Goal: Use online tool/utility: Utilize a website feature to perform a specific function

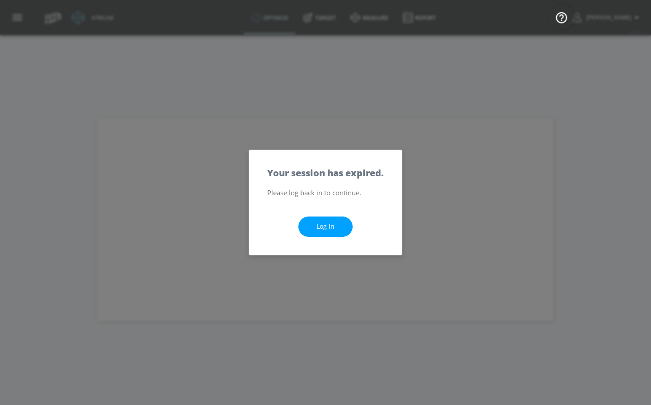
click at [333, 241] on div "Log In" at bounding box center [325, 226] width 153 height 57
click at [334, 235] on link "Log In" at bounding box center [325, 227] width 54 height 20
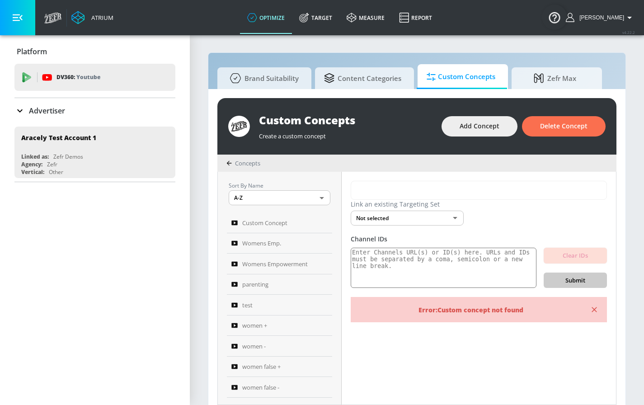
click at [16, 13] on icon "button" at bounding box center [18, 18] width 10 height 10
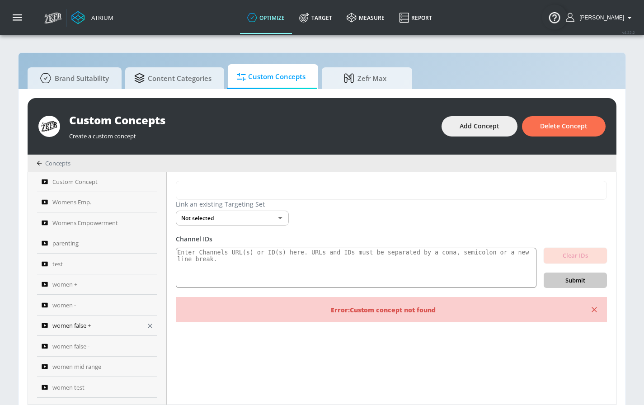
scroll to position [43, 0]
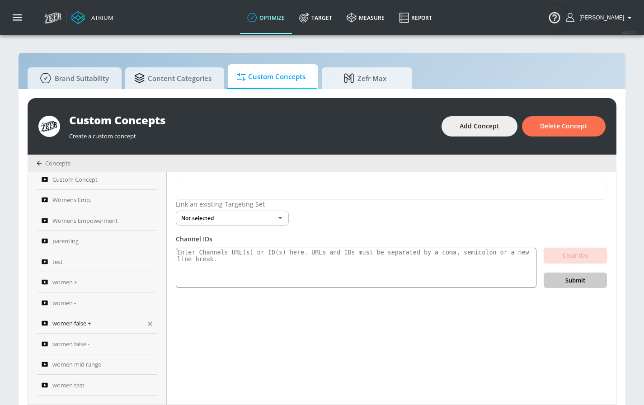
click at [71, 315] on link "women false +" at bounding box center [97, 323] width 120 height 21
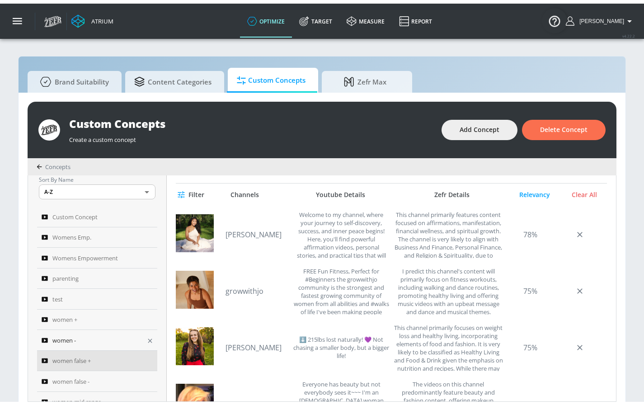
scroll to position [12, 0]
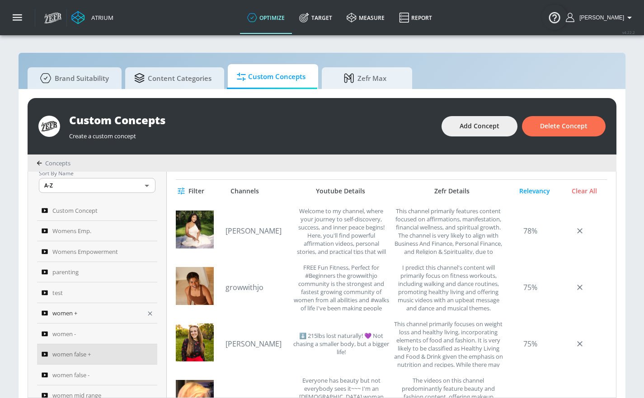
click at [88, 312] on div "women +" at bounding box center [91, 313] width 99 height 11
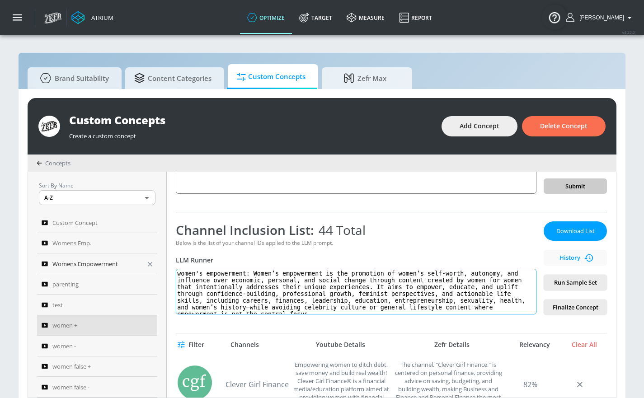
drag, startPoint x: 330, startPoint y: 305, endPoint x: 146, endPoint y: 262, distance: 188.9
click at [146, 262] on div "Sort By Name A-Z ASC ​ Custom Concept Womens Emp. Womens Empowerment parenting …" at bounding box center [322, 285] width 588 height 226
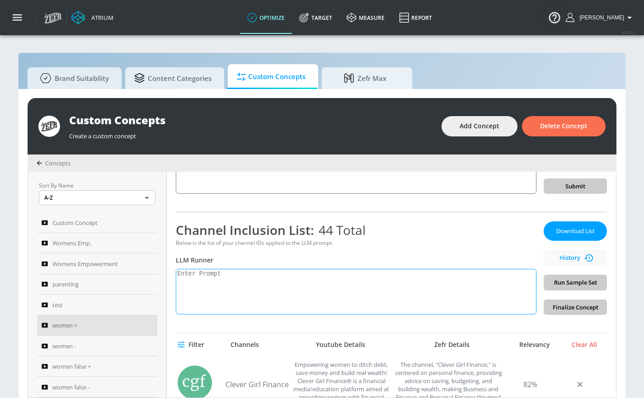
paste textarea "Women’s empowerment can be defined as the promotion of a [DEMOGRAPHIC_DATA]’s s…"
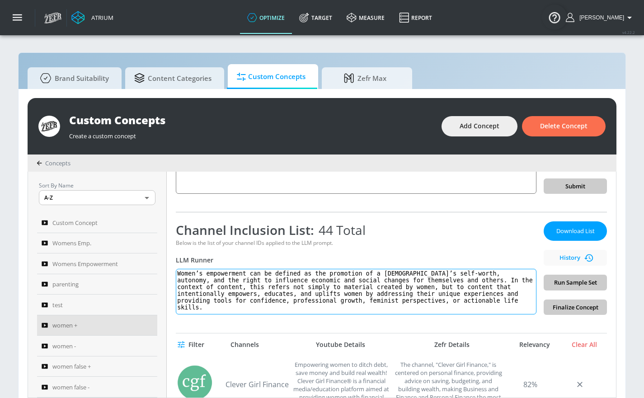
scroll to position [5, 0]
click at [588, 281] on span "Run Sample Set" at bounding box center [575, 283] width 49 height 10
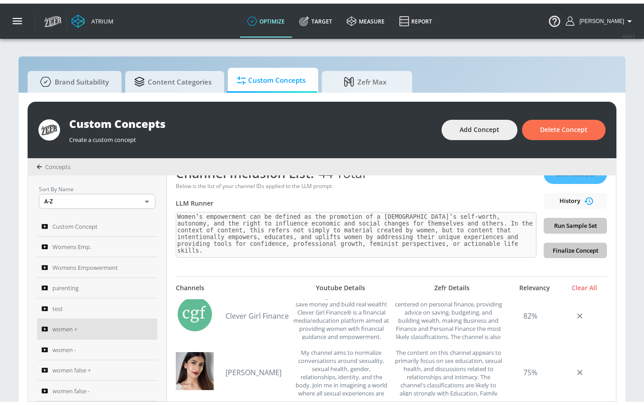
scroll to position [156, 0]
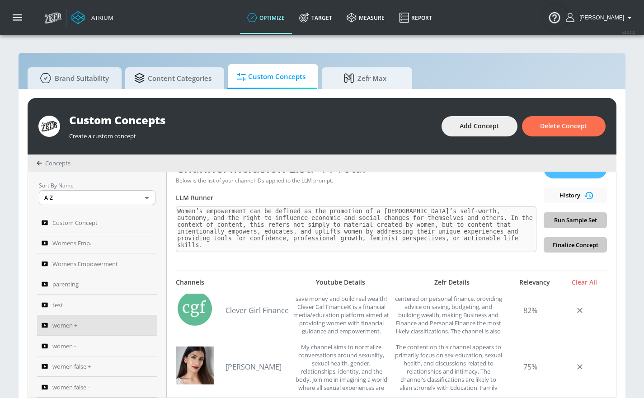
type textarea "Women’s empowerment can be defined as the promotion of a [DEMOGRAPHIC_DATA]’s s…"
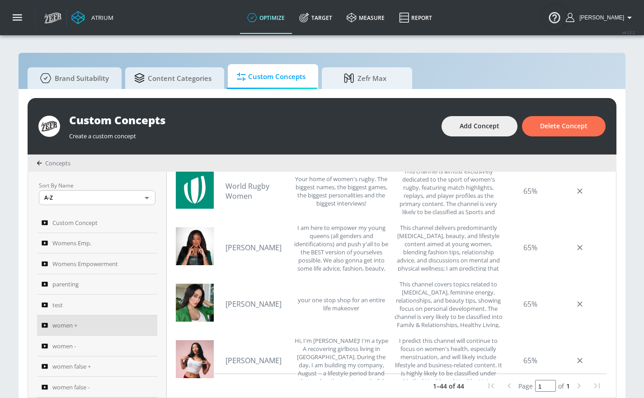
scroll to position [2028, 0]
click at [264, 299] on link "Vickita Trivedi" at bounding box center [257, 304] width 63 height 10
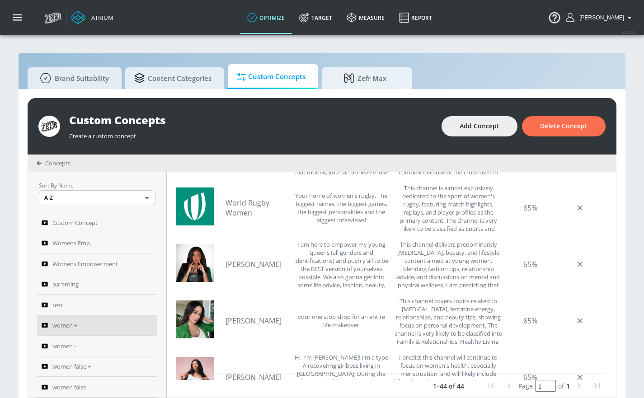
scroll to position [2004, 0]
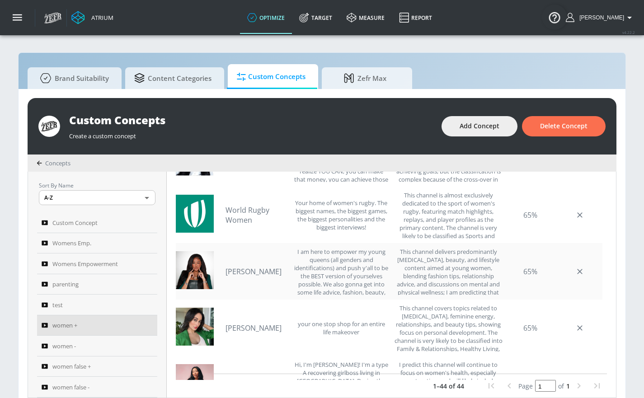
click at [245, 274] on link "Taty Cokley" at bounding box center [257, 272] width 63 height 10
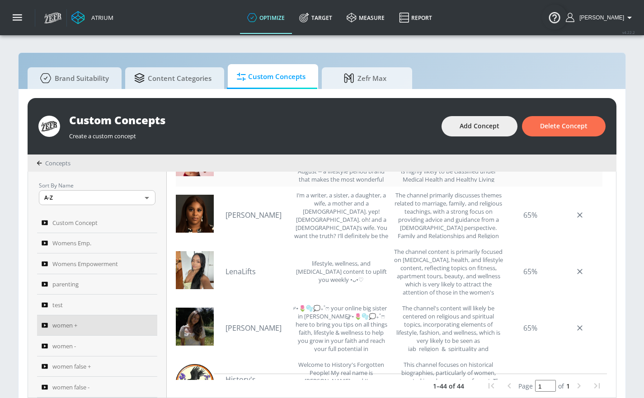
scroll to position [2231, 0]
click at [234, 322] on link "Ashley Hetherington" at bounding box center [257, 327] width 63 height 10
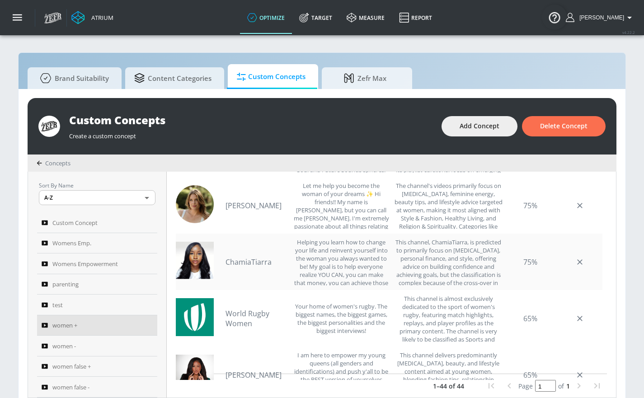
scroll to position [1900, 0]
click at [258, 268] on div "ChamiaTiarra Helping you learn how to change your life and reinvent yourself in…" at bounding box center [308, 262] width 164 height 47
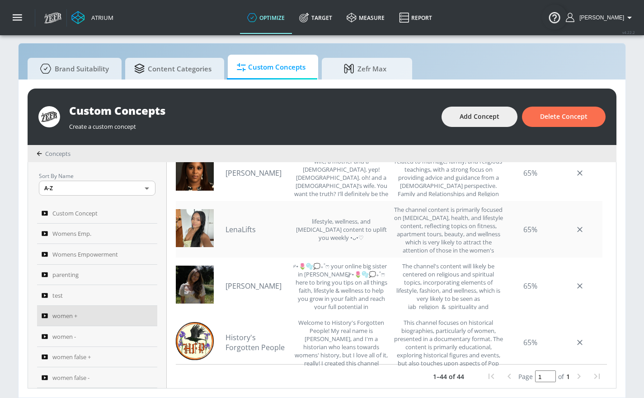
scroll to position [16, 0]
click at [243, 281] on link "Ashley Hetherington" at bounding box center [257, 286] width 63 height 10
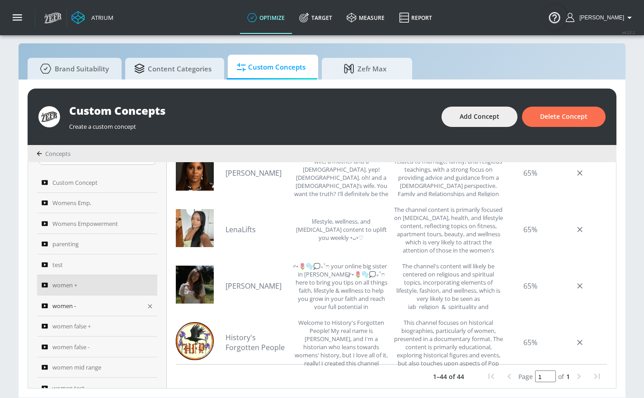
scroll to position [35, 0]
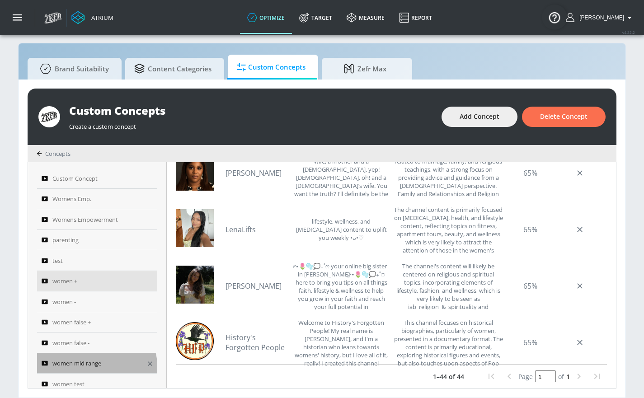
click at [78, 364] on link "women mid range" at bounding box center [97, 363] width 120 height 21
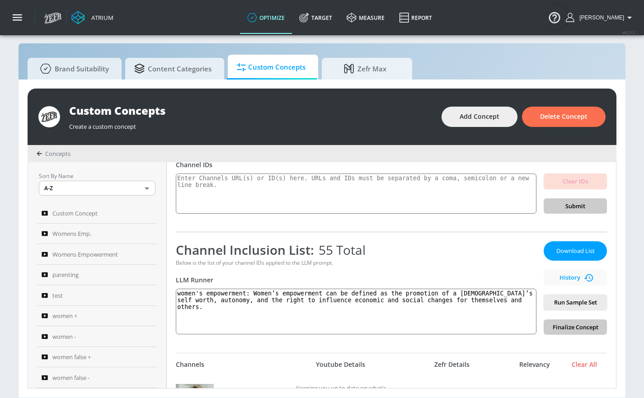
scroll to position [70, 0]
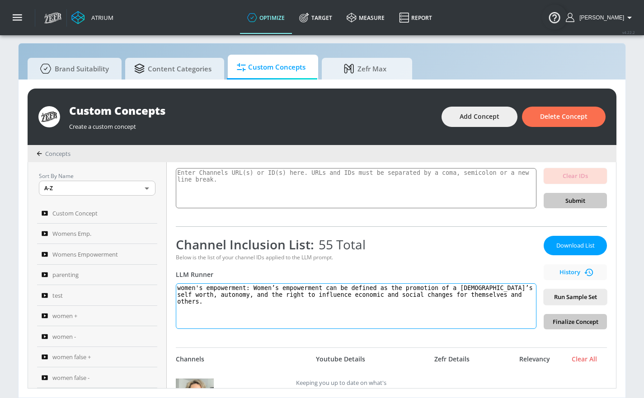
drag, startPoint x: 216, startPoint y: 321, endPoint x: 185, endPoint y: 270, distance: 59.8
click at [185, 271] on div "Channel Inclusion List: 55 Total Below is the list of your channel IDs applied …" at bounding box center [356, 283] width 361 height 94
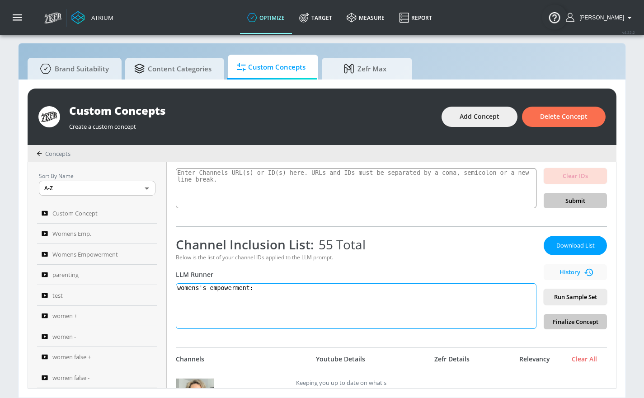
paste textarea "Women’s empowerment can be defined as the promotion of a female’s self-worth, a…"
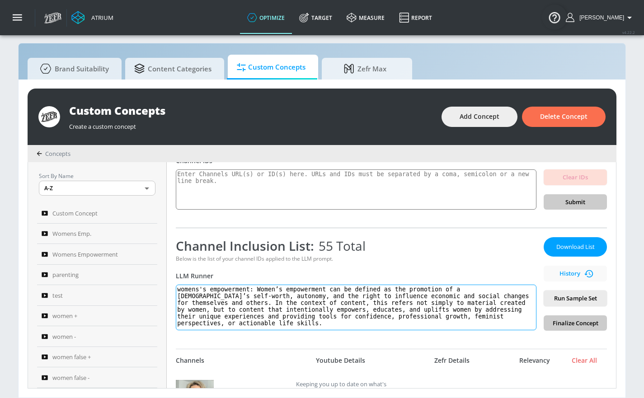
scroll to position [68, 0]
click at [203, 289] on textarea "womens's empowerment: Women’s empowerment can be defined as the promotion of a …" at bounding box center [356, 308] width 361 height 46
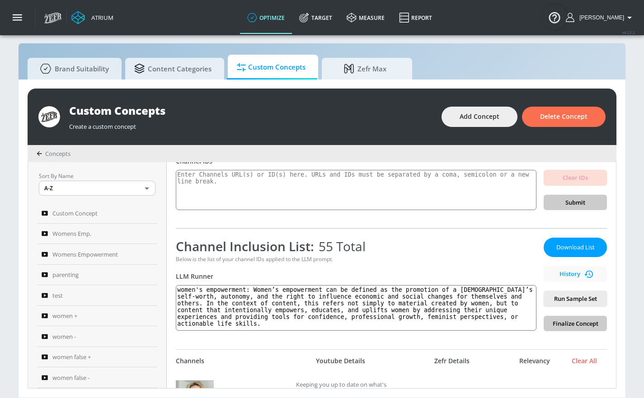
click at [576, 296] on span "Run Sample Set" at bounding box center [575, 299] width 49 height 10
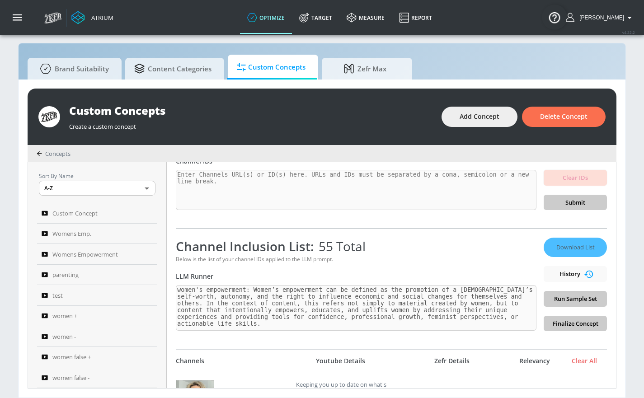
type textarea "women's empowerment: Women’s empowerment can be defined as the promotion of a f…"
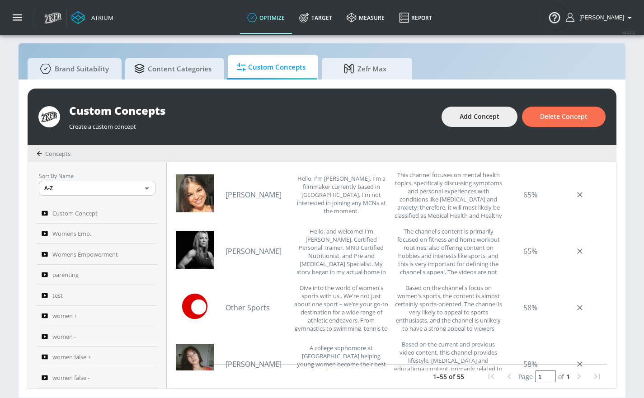
scroll to position [1561, 0]
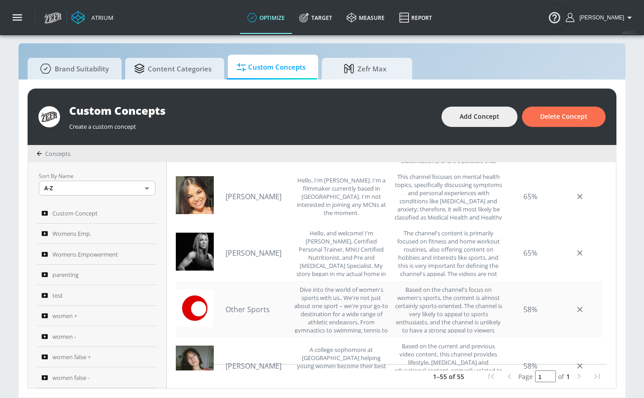
click at [261, 305] on link "Other Sports" at bounding box center [257, 310] width 63 height 10
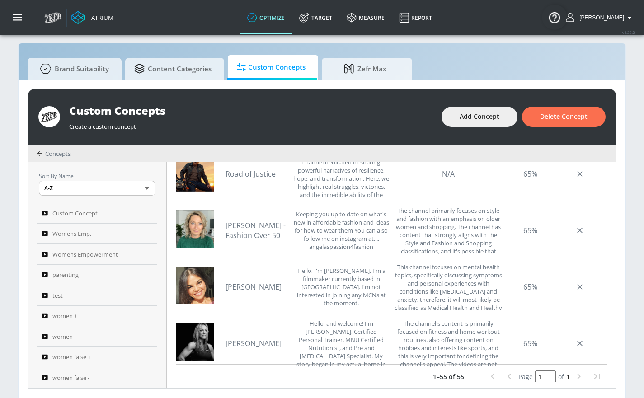
scroll to position [1469, 0]
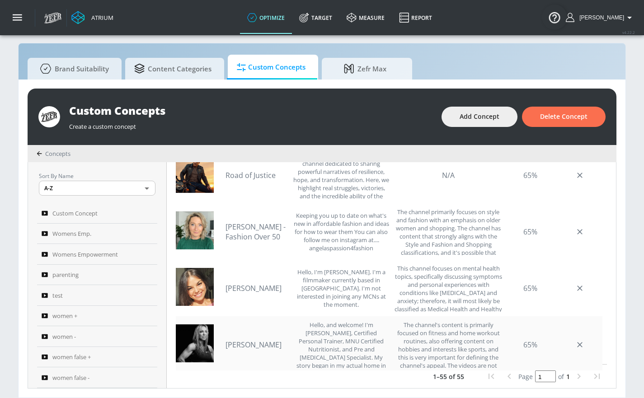
click at [269, 340] on link "Caroline Girvan" at bounding box center [257, 345] width 63 height 10
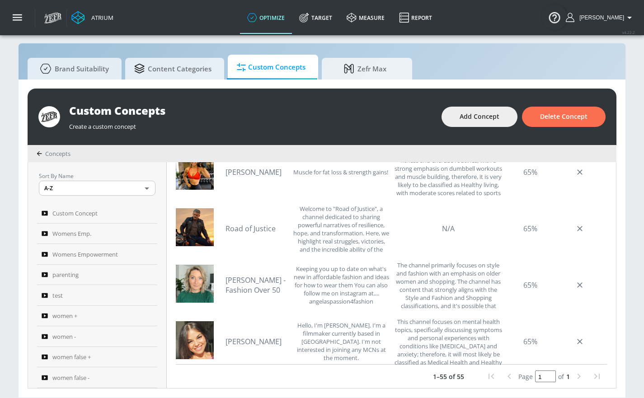
scroll to position [1394, 0]
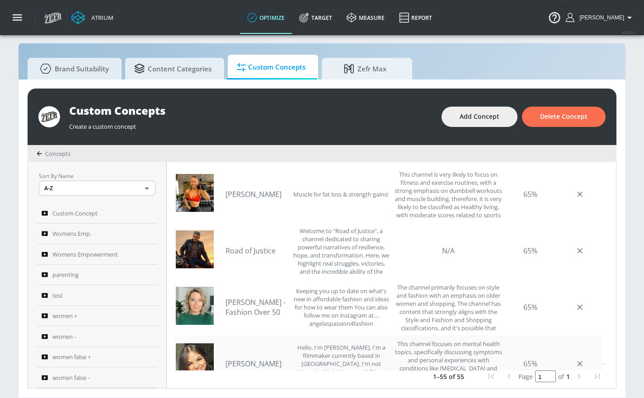
click at [252, 359] on link "Kat Amarië" at bounding box center [257, 364] width 63 height 10
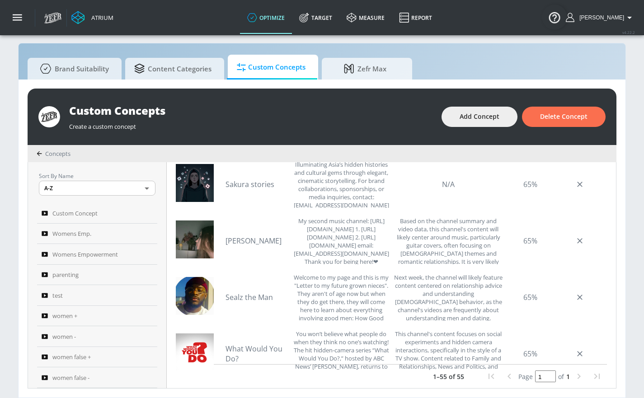
scroll to position [976, 0]
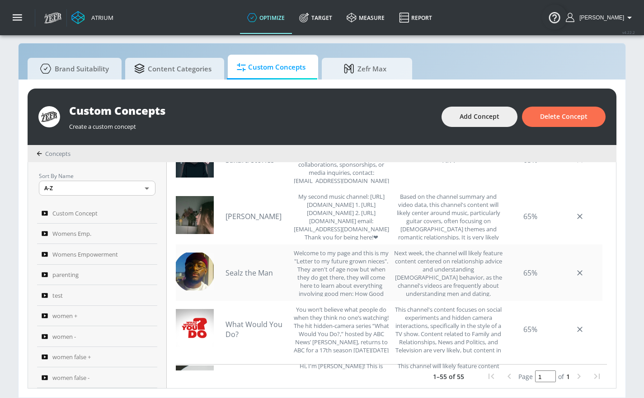
click at [260, 268] on link "Sealz the Man" at bounding box center [257, 273] width 63 height 10
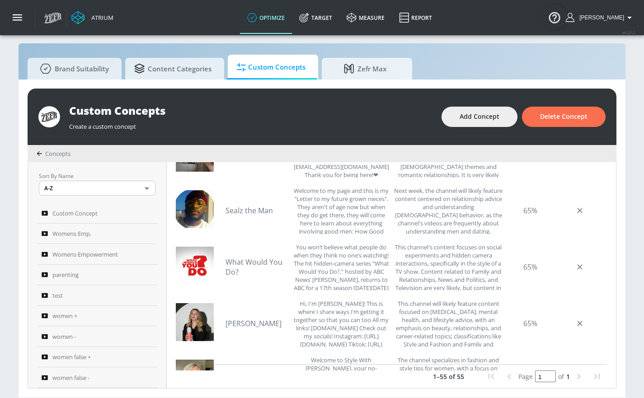
scroll to position [1043, 0]
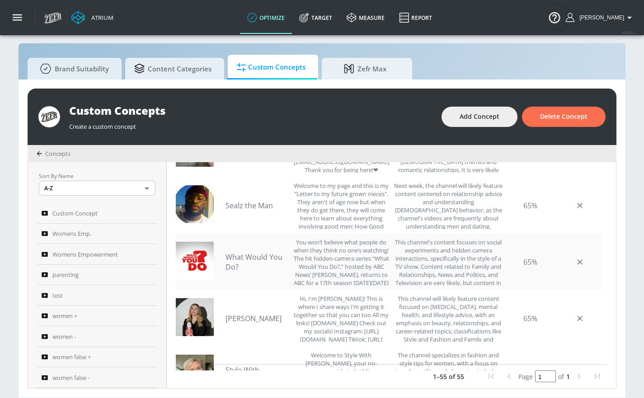
click at [240, 256] on link "What Would You Do?" at bounding box center [257, 262] width 63 height 20
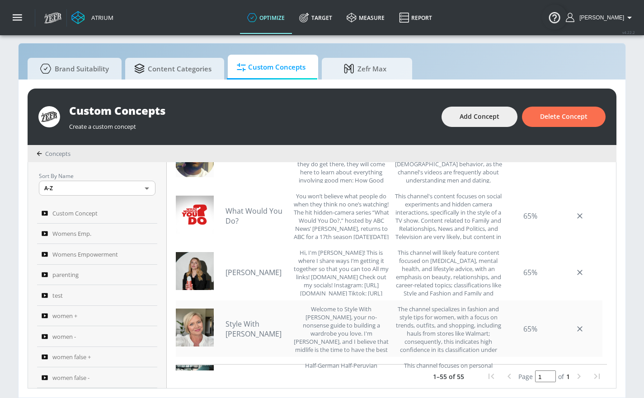
scroll to position [1092, 0]
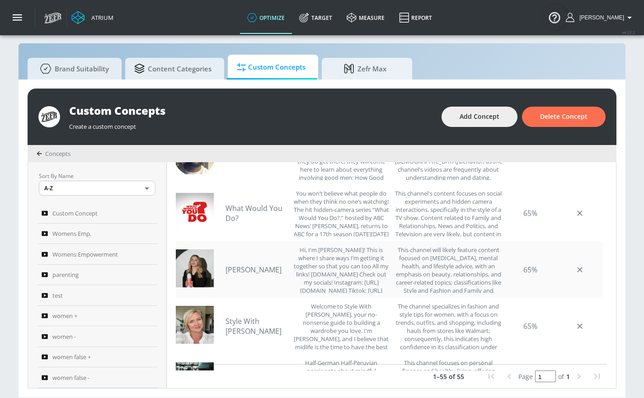
click at [259, 265] on link "natalie etched" at bounding box center [257, 270] width 63 height 10
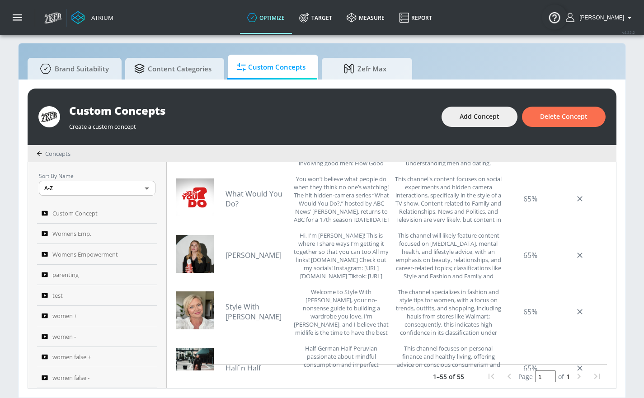
scroll to position [1110, 0]
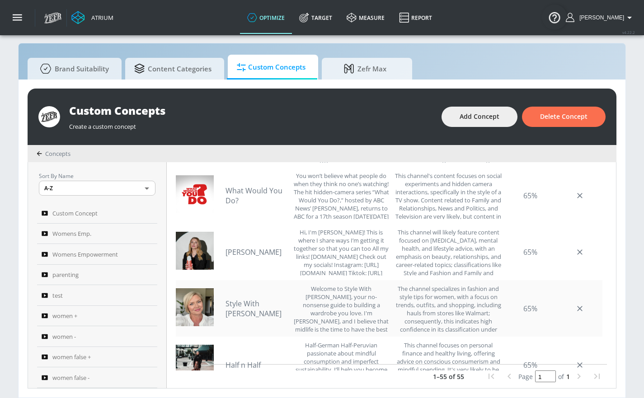
click at [269, 301] on link "Style With Serena" at bounding box center [257, 309] width 63 height 20
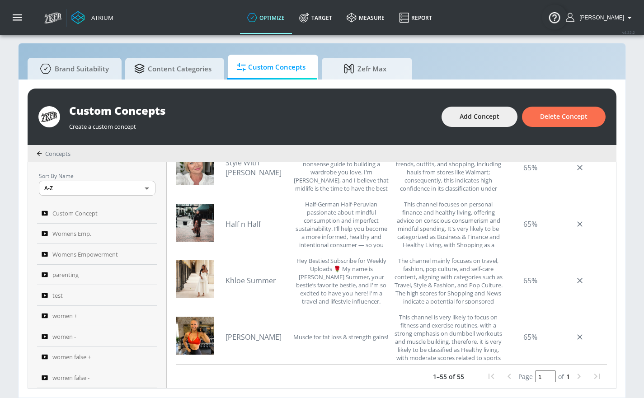
scroll to position [1259, 0]
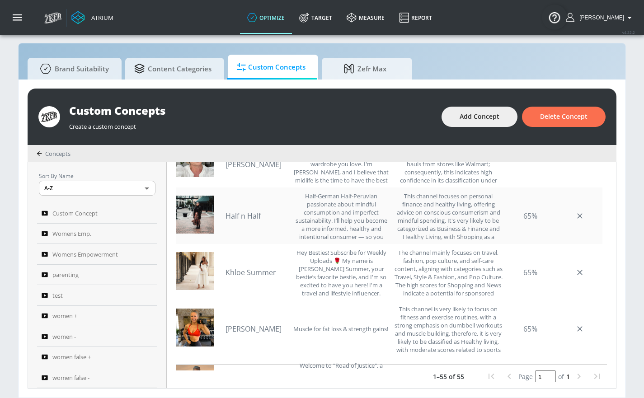
click at [252, 211] on link "Half n Half" at bounding box center [257, 216] width 63 height 10
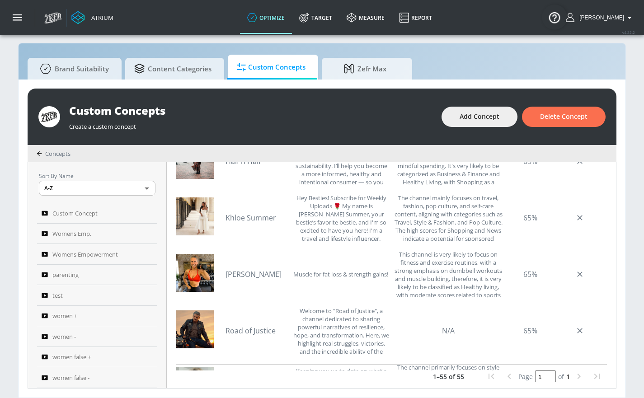
scroll to position [1323, 0]
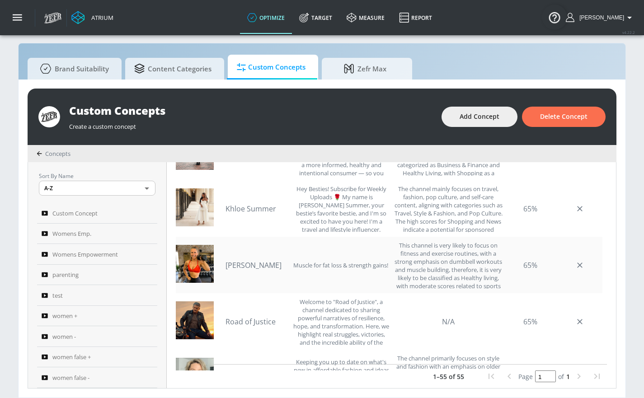
click at [250, 260] on link "Cheryl Coulombe" at bounding box center [257, 265] width 63 height 10
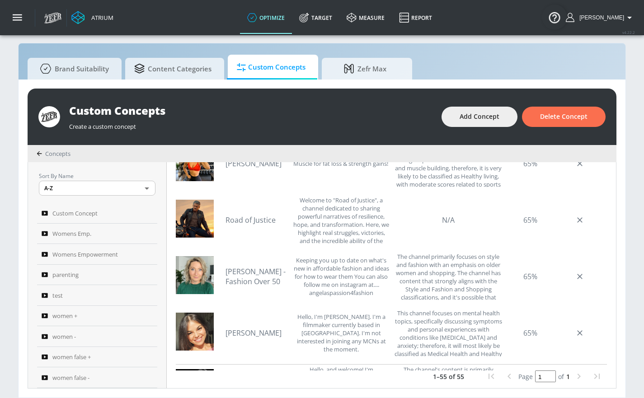
scroll to position [1427, 0]
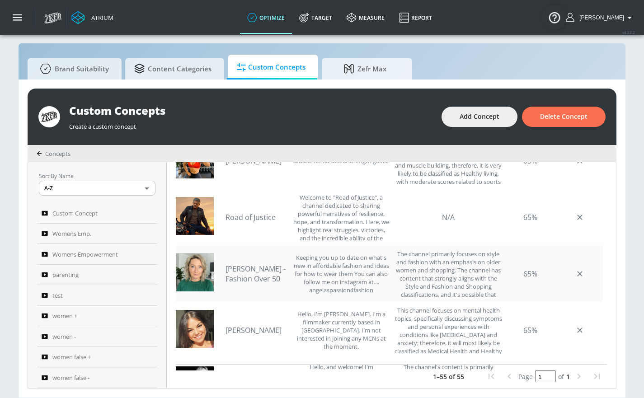
click at [254, 254] on div "Angela Masson - Fashion Over 50 Keeping you up to date on what's new in afforda…" at bounding box center [308, 273] width 164 height 47
click at [254, 264] on link "Angela Masson - Fashion Over 50" at bounding box center [257, 274] width 63 height 20
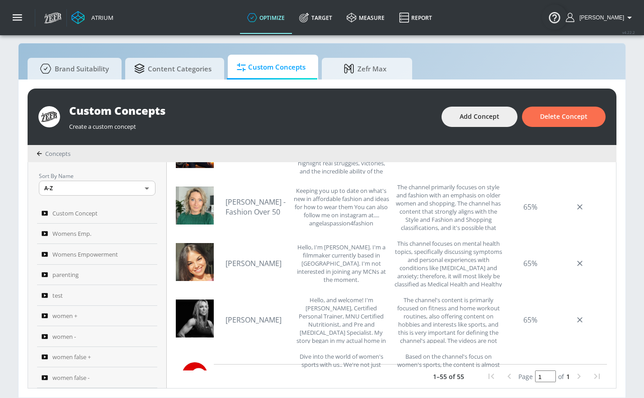
scroll to position [1497, 0]
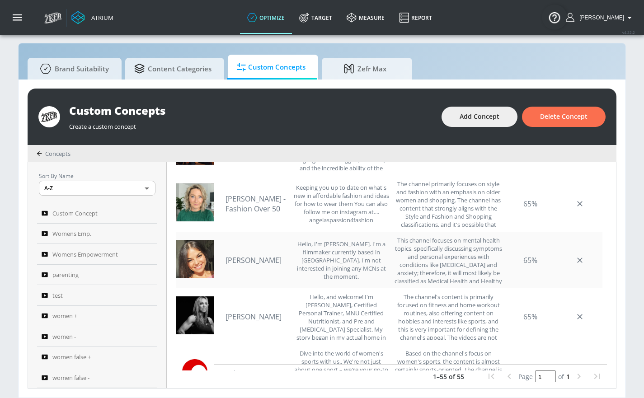
click at [243, 255] on link "Kat Amarië" at bounding box center [257, 260] width 63 height 10
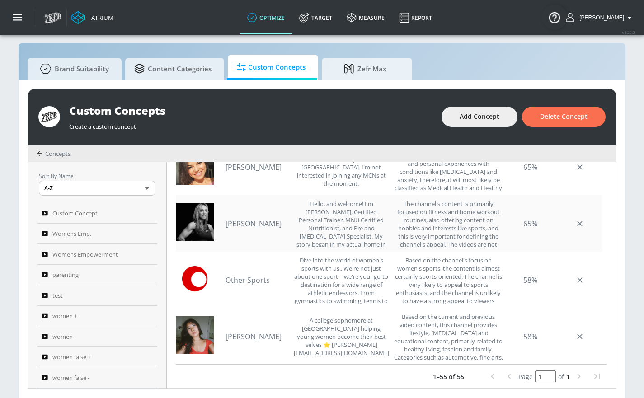
click at [267, 219] on link "Caroline Girvan" at bounding box center [257, 224] width 63 height 10
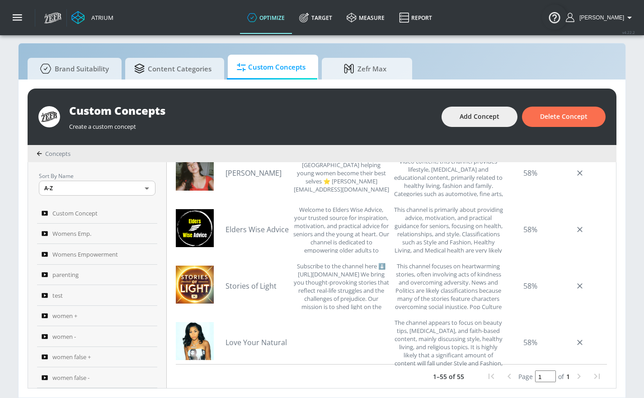
scroll to position [1808, 0]
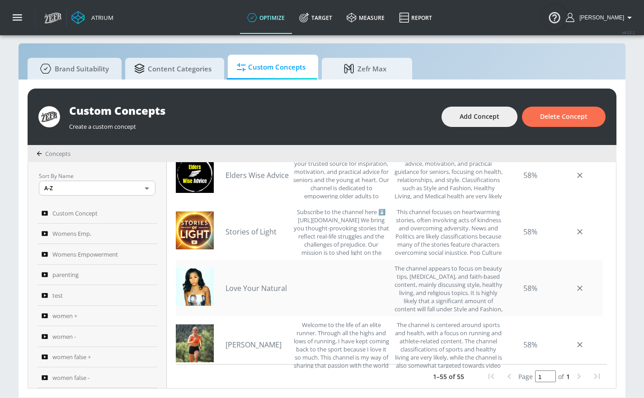
click at [268, 283] on link "Love Your Natural" at bounding box center [257, 288] width 63 height 10
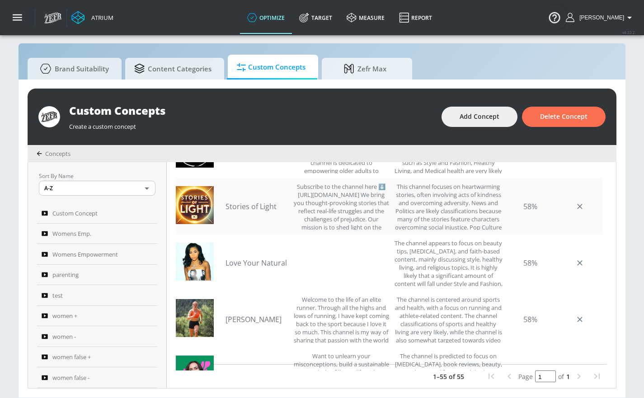
scroll to position [1888, 0]
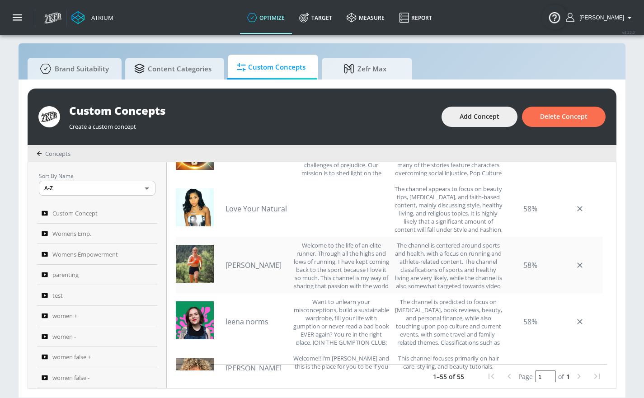
click at [259, 260] on link "Allie Ostrander" at bounding box center [257, 265] width 63 height 10
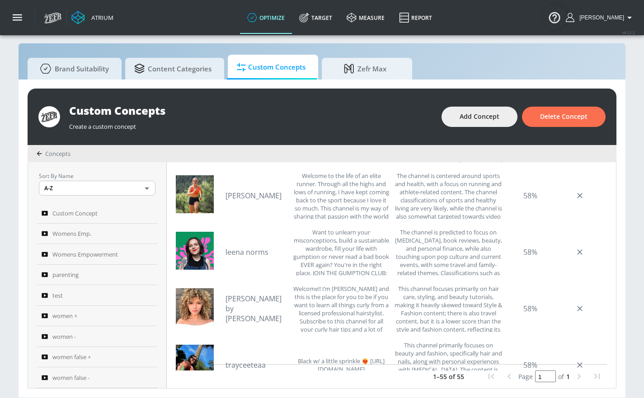
scroll to position [1962, 0]
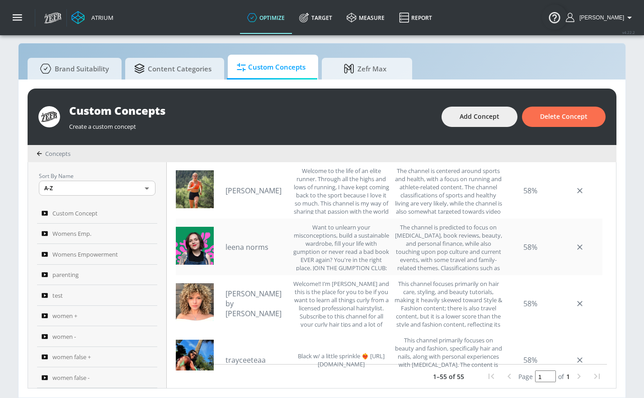
click at [262, 243] on link "leena norms" at bounding box center [257, 247] width 63 height 10
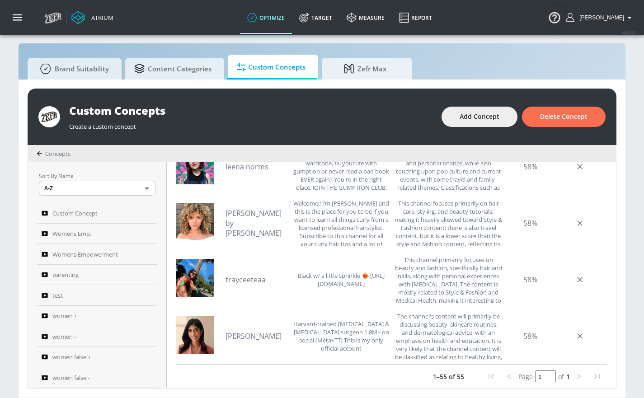
scroll to position [2043, 0]
click at [252, 274] on link "trayceeteaa" at bounding box center [257, 279] width 63 height 10
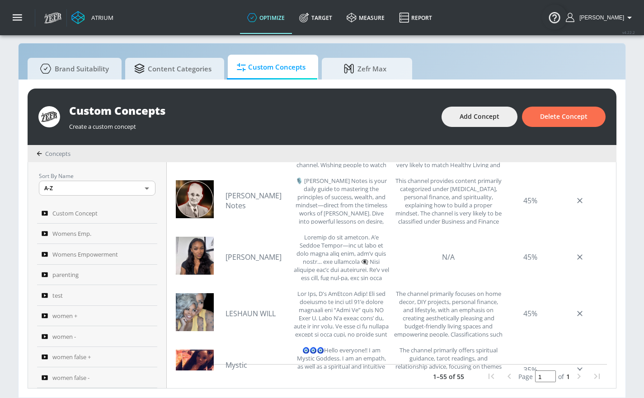
scroll to position [2860, 0]
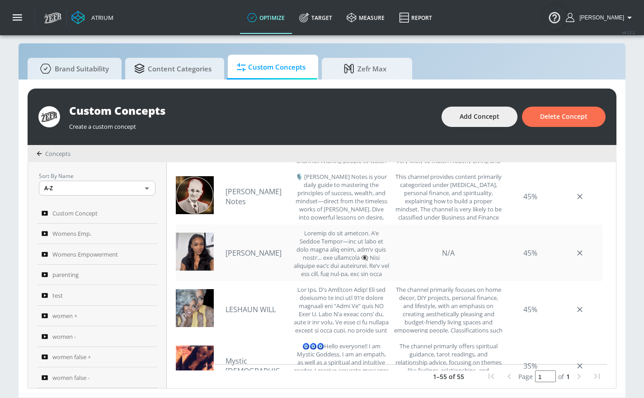
click at [259, 248] on link "Carmen Jaycee" at bounding box center [257, 253] width 63 height 10
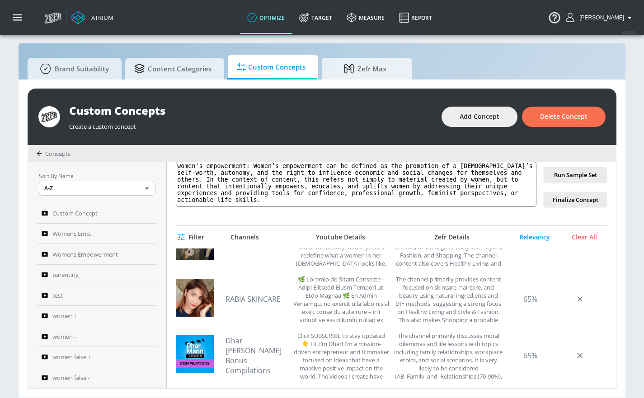
scroll to position [217, 0]
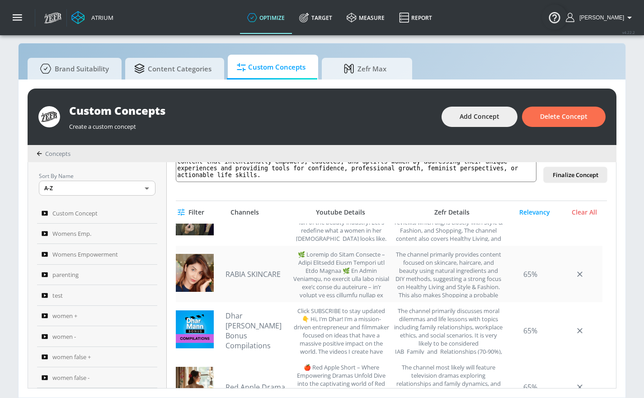
click at [269, 269] on link "RABIA SKINCARE" at bounding box center [257, 274] width 63 height 10
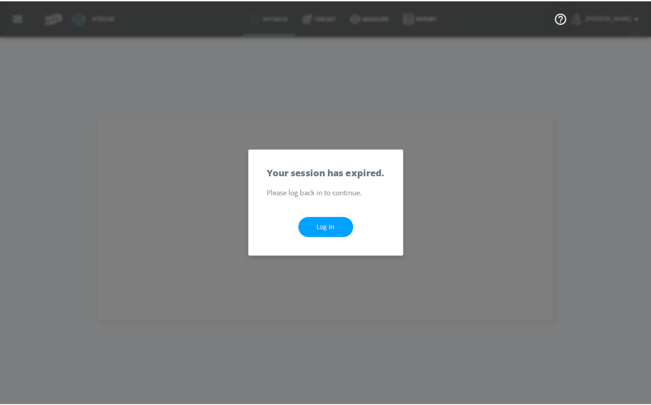
scroll to position [0, 0]
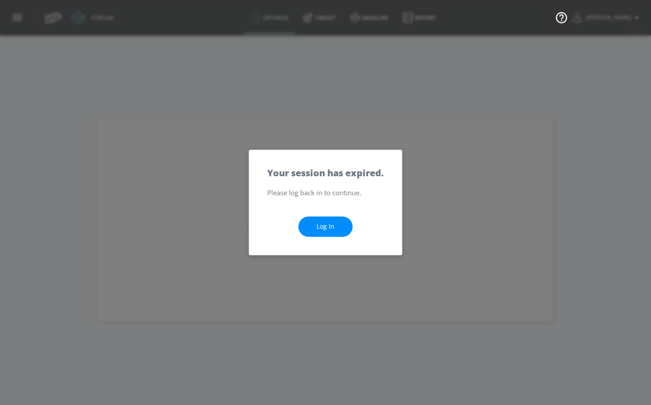
click at [327, 228] on link "Log In" at bounding box center [325, 227] width 54 height 20
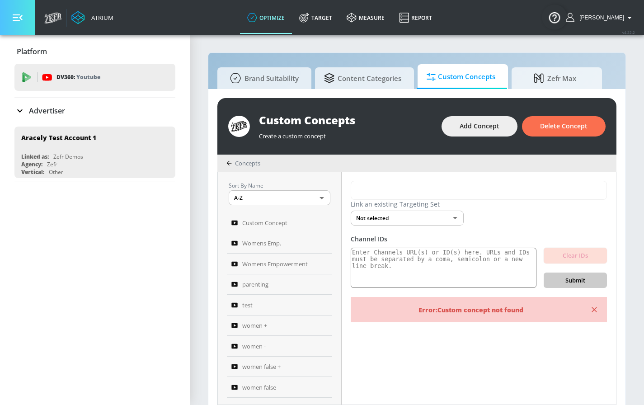
click at [17, 18] on icon "button" at bounding box center [18, 18] width 10 height 10
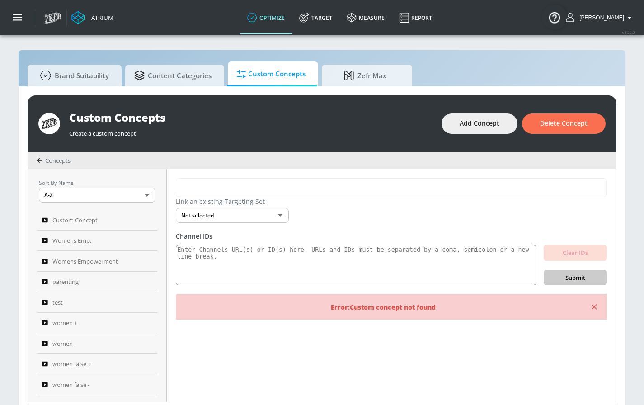
scroll to position [9, 0]
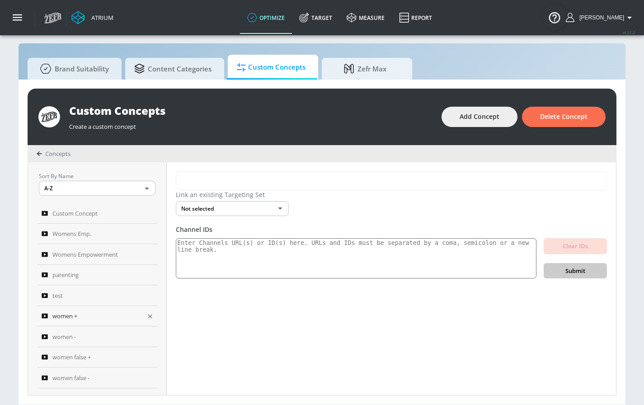
click at [78, 316] on div "women +" at bounding box center [91, 316] width 99 height 11
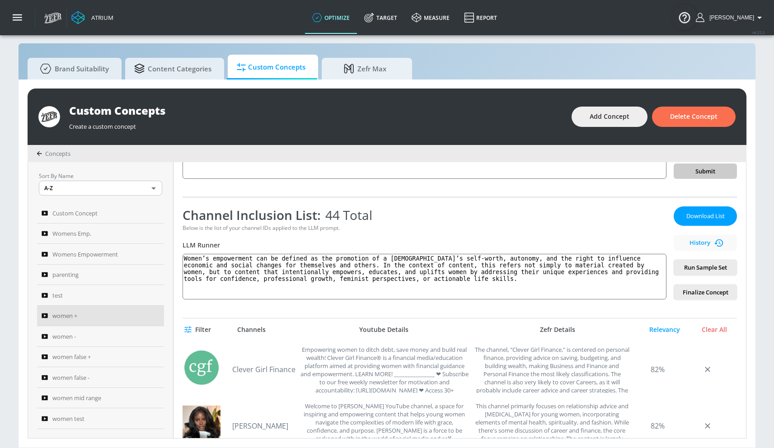
scroll to position [99, 0]
drag, startPoint x: 184, startPoint y: 258, endPoint x: 499, endPoint y: 306, distance: 318.3
click at [499, 306] on div "women + Link an existing Targeting Set Not selected none ​ Channel IDs Clear ID…" at bounding box center [460, 300] width 573 height 276
click at [256, 257] on textarea "Women’s empowerment can be defined as the promotion of a [DEMOGRAPHIC_DATA]’s s…" at bounding box center [425, 277] width 484 height 46
drag, startPoint x: 256, startPoint y: 258, endPoint x: 462, endPoint y: 305, distance: 210.6
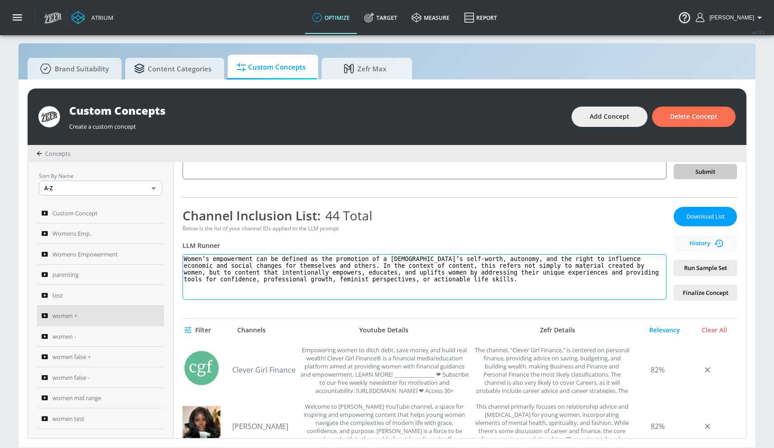
click at [462, 305] on div "women + Link an existing Targeting Set Not selected none ​ Channel IDs Clear ID…" at bounding box center [460, 300] width 573 height 276
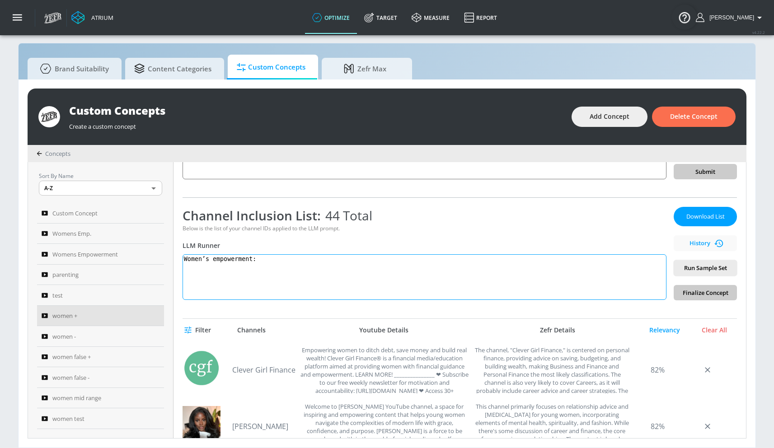
paste textarea "Women’s empowerment can be defined as the promotion of a [DEMOGRAPHIC_DATA]’s s…"
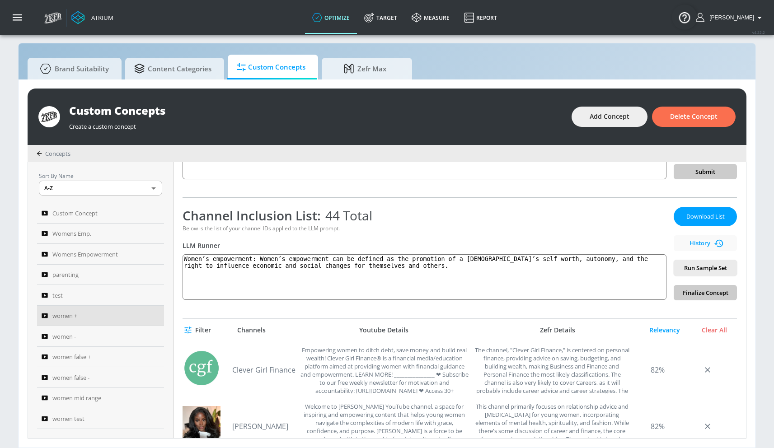
click at [650, 271] on span "Run Sample Set" at bounding box center [705, 268] width 49 height 10
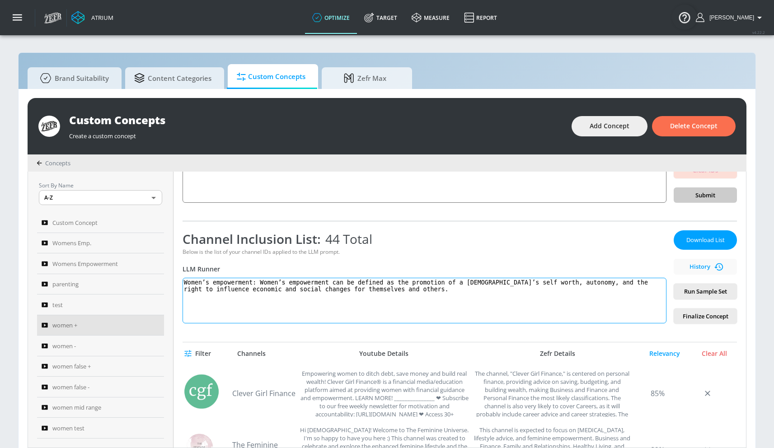
scroll to position [86, 0]
drag, startPoint x: 259, startPoint y: 280, endPoint x: 416, endPoint y: 299, distance: 158.4
click at [430, 304] on textarea "Women’s empowerment: Women’s empowerment can be defined as the promotion of a […" at bounding box center [425, 300] width 484 height 46
paste textarea "-worth, autonomy, and the right to influence economic and social changes for th…"
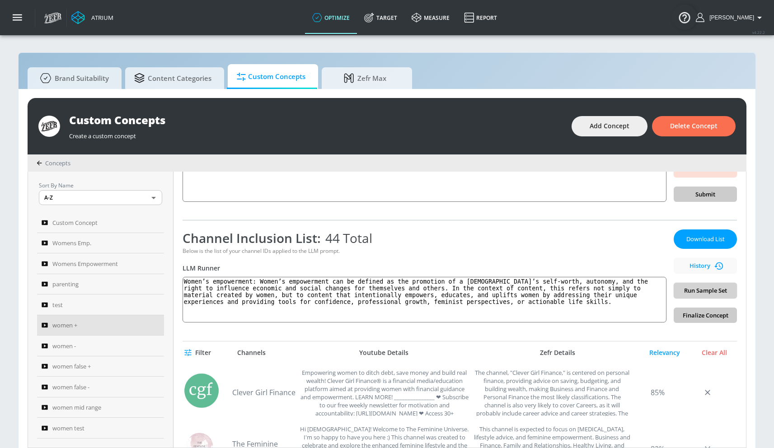
click at [650, 291] on span "Run Sample Set" at bounding box center [705, 291] width 49 height 10
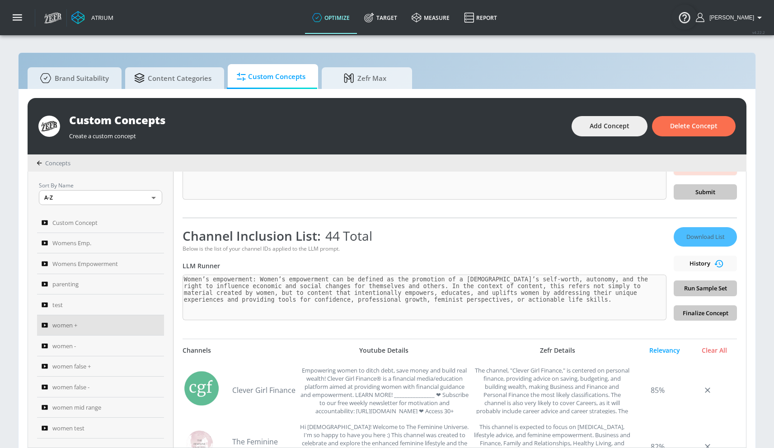
scroll to position [98, 0]
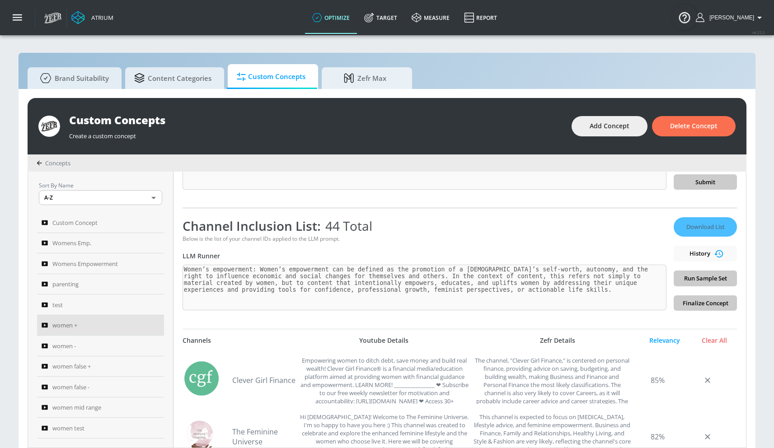
type textarea "Women’s empowerment: Women’s empowerment can be defined as the promotion of a […"
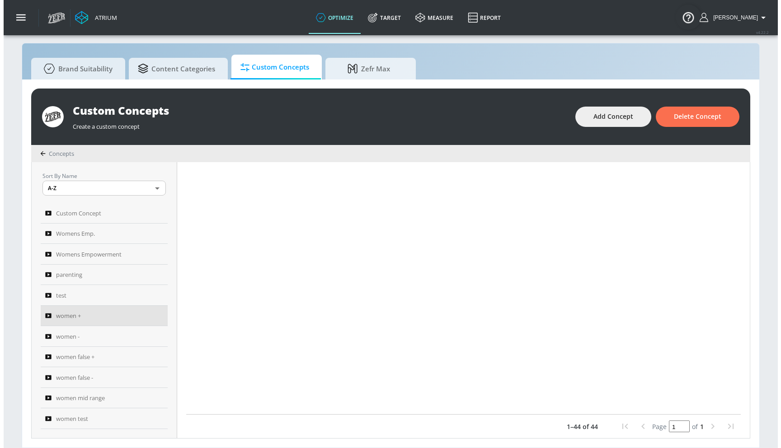
scroll to position [0, 0]
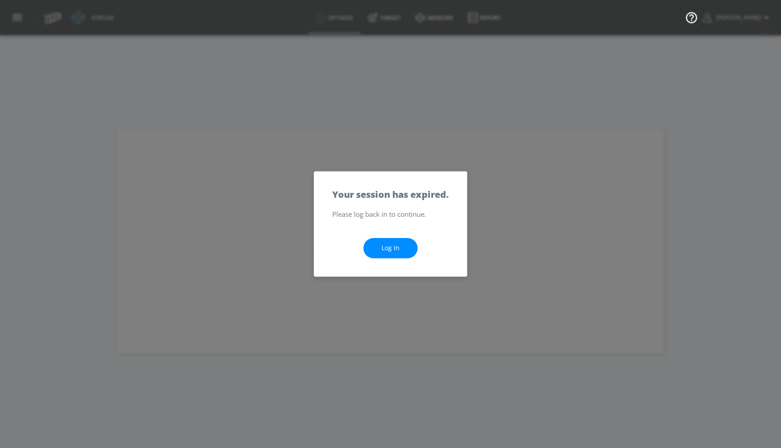
click at [390, 250] on link "Log In" at bounding box center [390, 248] width 54 height 20
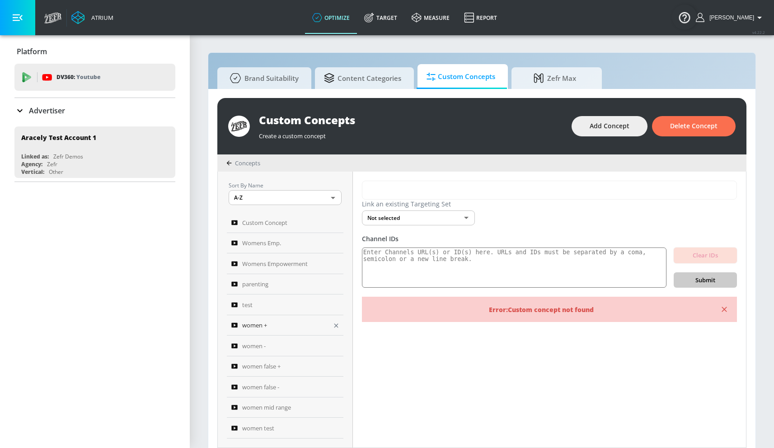
click at [261, 331] on link "women +" at bounding box center [285, 326] width 117 height 21
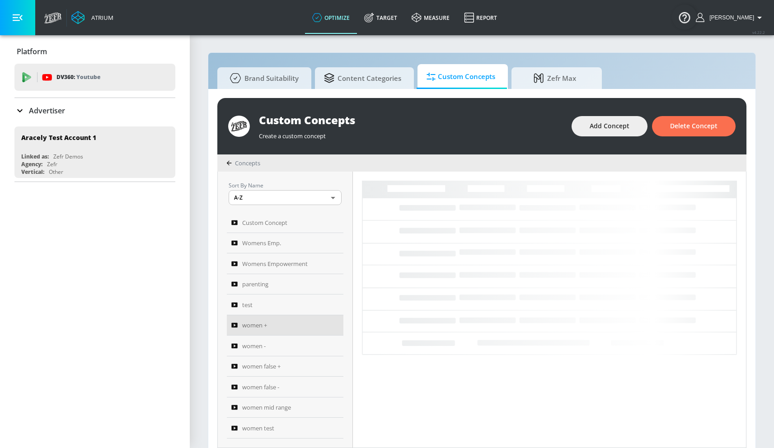
click at [23, 15] on button "button" at bounding box center [17, 17] width 35 height 35
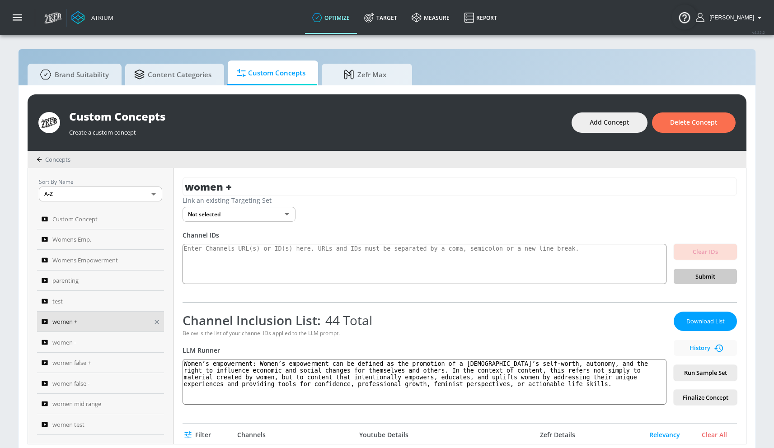
scroll to position [9, 0]
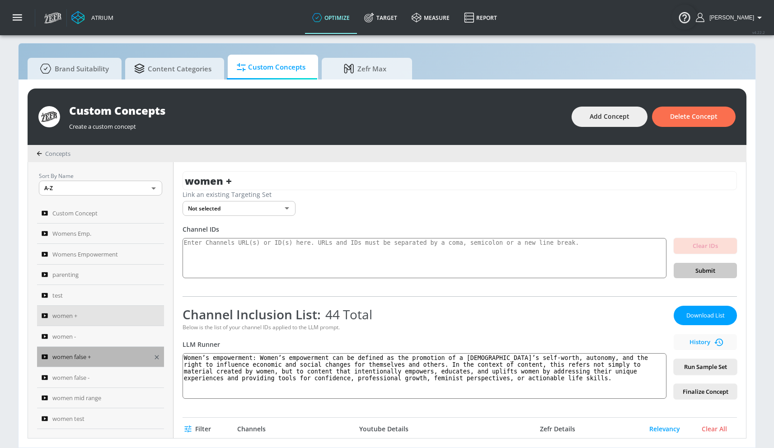
click at [95, 359] on div "women false +" at bounding box center [95, 357] width 106 height 11
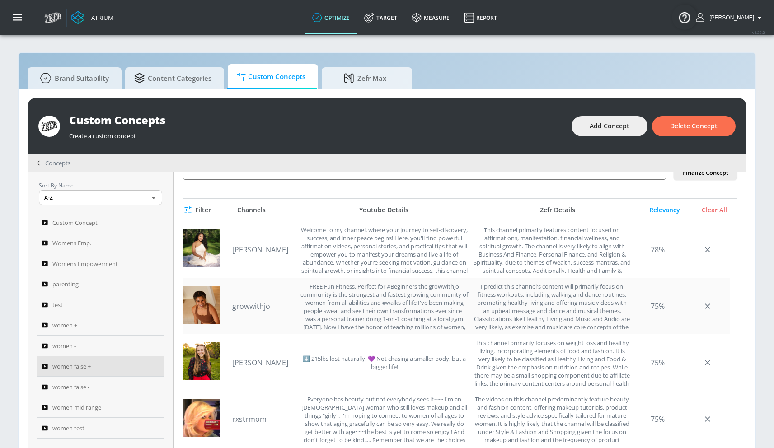
scroll to position [224, 0]
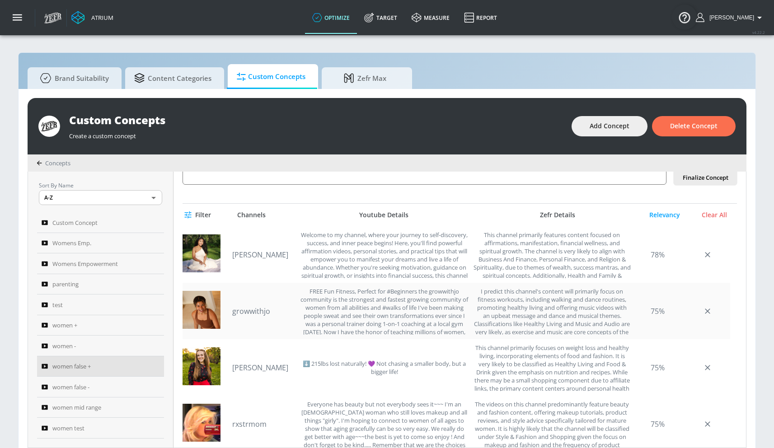
click at [246, 308] on link "growwithjo" at bounding box center [263, 311] width 63 height 10
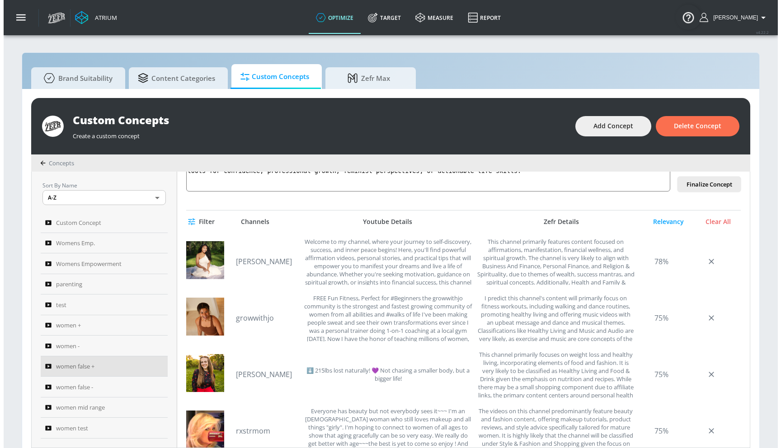
scroll to position [154, 0]
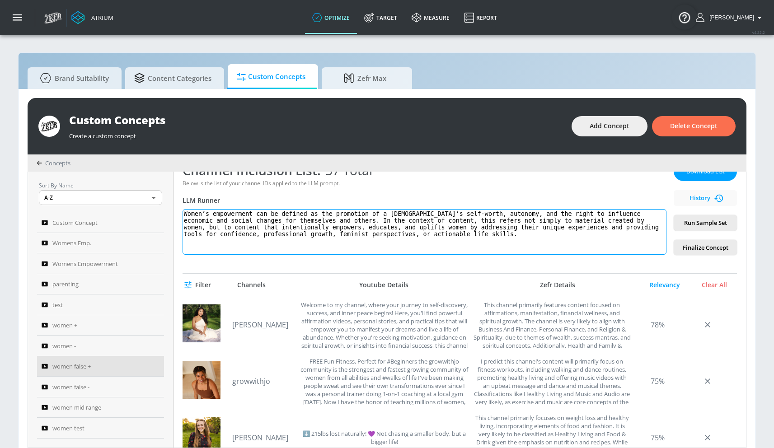
drag, startPoint x: 185, startPoint y: 214, endPoint x: 348, endPoint y: 270, distance: 172.0
click at [334, 285] on div "women false + Link an existing Targeting Set Not selected none ​ Channel IDs Cl…" at bounding box center [460, 310] width 573 height 276
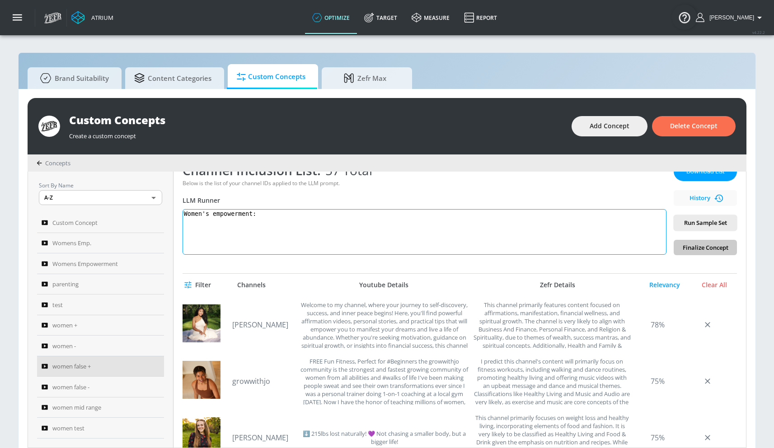
paste textarea "Women’s empowerment can be defined as the promotion of a [DEMOGRAPHIC_DATA]’s s…"
type textarea "Women's empowerment: Women’s empowerment can be defined as the promotion of a f…"
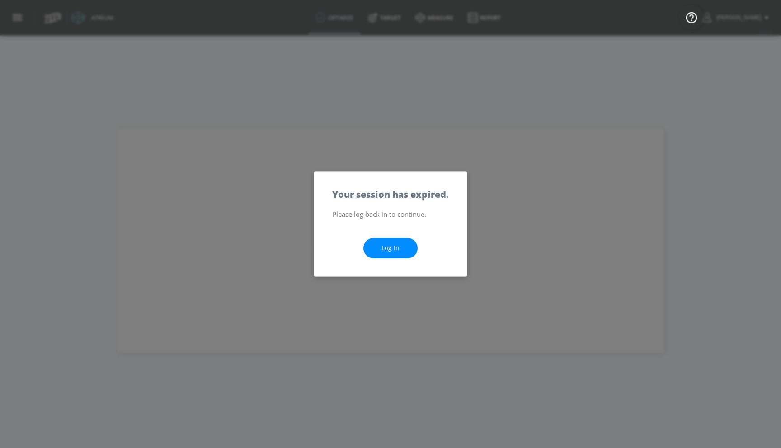
click at [389, 250] on link "Log In" at bounding box center [390, 248] width 54 height 20
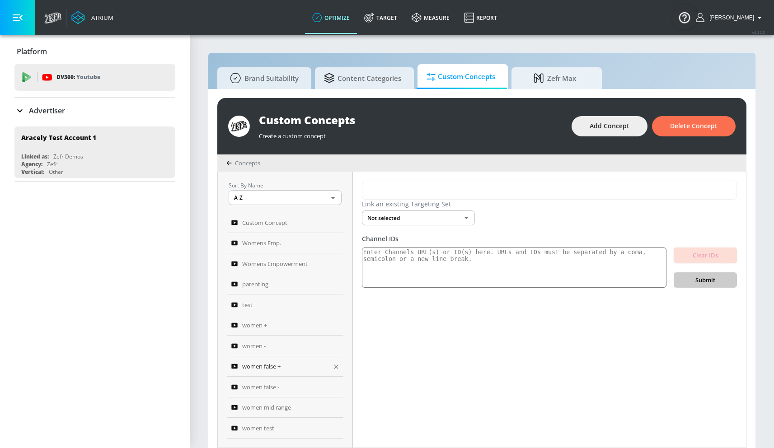
click at [278, 367] on span "women false +" at bounding box center [261, 366] width 38 height 11
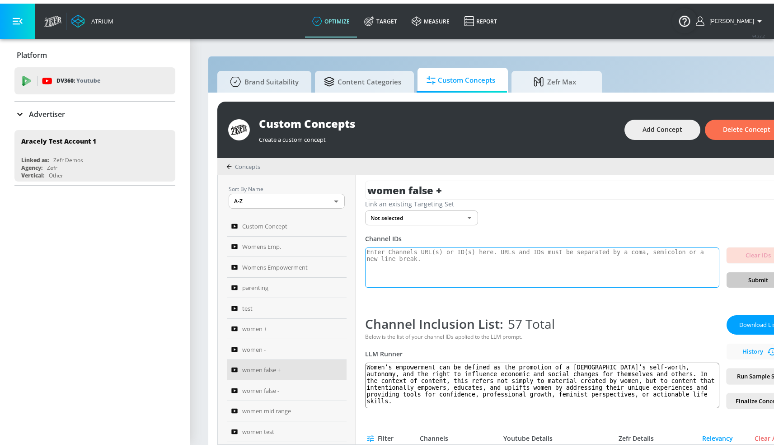
scroll to position [174, 0]
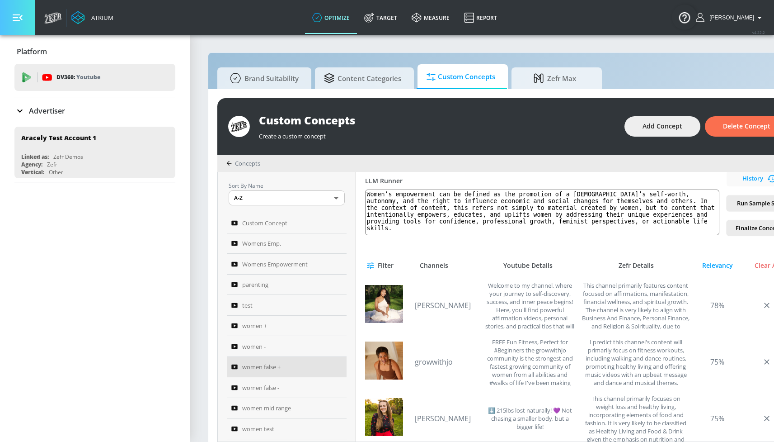
click at [15, 21] on icon "button" at bounding box center [18, 18] width 10 height 10
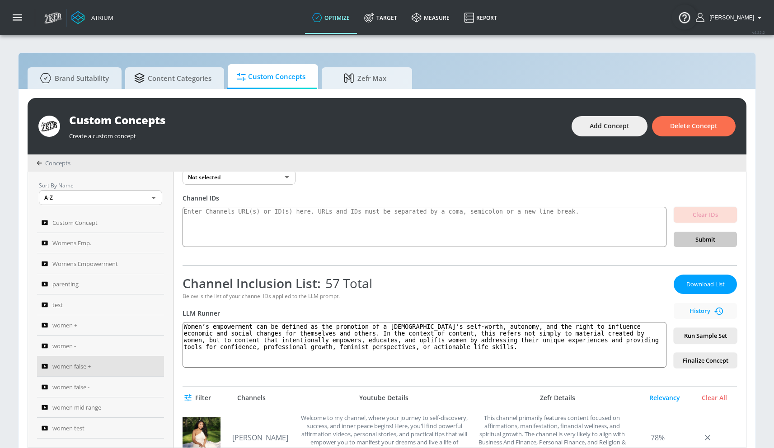
scroll to position [0, 0]
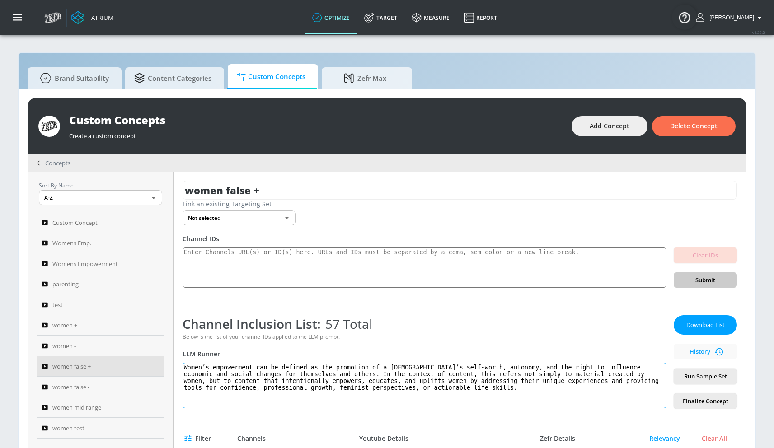
click at [253, 368] on textarea "Women’s empowerment can be defined as the promotion of a female’s self-worth, a…" at bounding box center [425, 386] width 484 height 46
drag, startPoint x: 261, startPoint y: 368, endPoint x: 286, endPoint y: 420, distance: 57.6
click at [286, 420] on div "women false + Link an existing Targeting Set Not selected none ​ Channel IDs Cl…" at bounding box center [460, 310] width 573 height 276
paste textarea "Women’s empowerment can be defined as the promotion of a female’s self worth, a…"
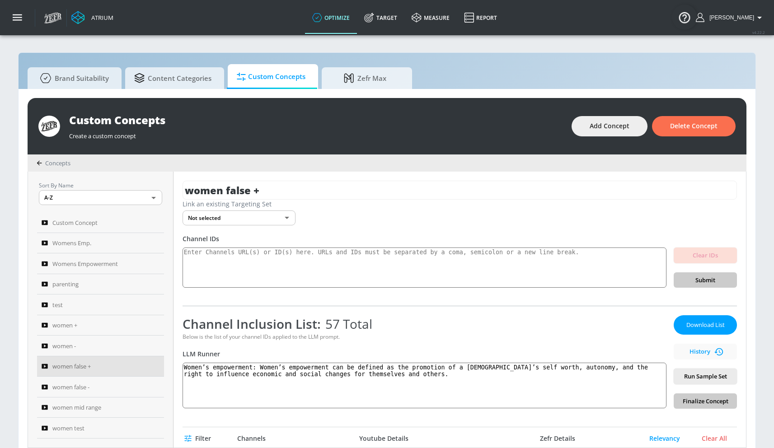
click at [696, 375] on span "Run Sample Set" at bounding box center [705, 377] width 49 height 10
drag, startPoint x: 260, startPoint y: 366, endPoint x: 415, endPoint y: 382, distance: 156.4
click at [415, 382] on textarea "Women’s empowerment: Women’s empowerment can be defined as the promotion of a […" at bounding box center [425, 386] width 484 height 46
paste textarea "-worth, autonomy, and the right to influence economic and social changes for th…"
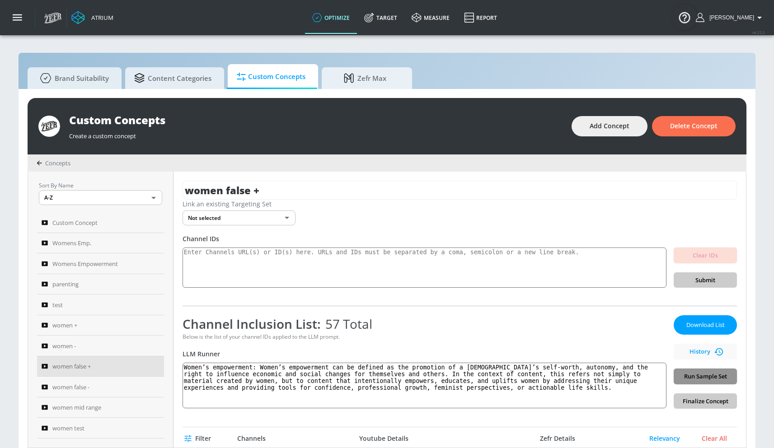
click at [700, 377] on span "Run Sample Set" at bounding box center [705, 377] width 49 height 10
click at [703, 321] on span "Download List" at bounding box center [705, 325] width 45 height 10
drag, startPoint x: 260, startPoint y: 365, endPoint x: 534, endPoint y: 406, distance: 276.9
click at [515, 422] on div "women false + Link an existing Targeting Set Not selected none ​ Channel IDs Cl…" at bounding box center [460, 310] width 573 height 276
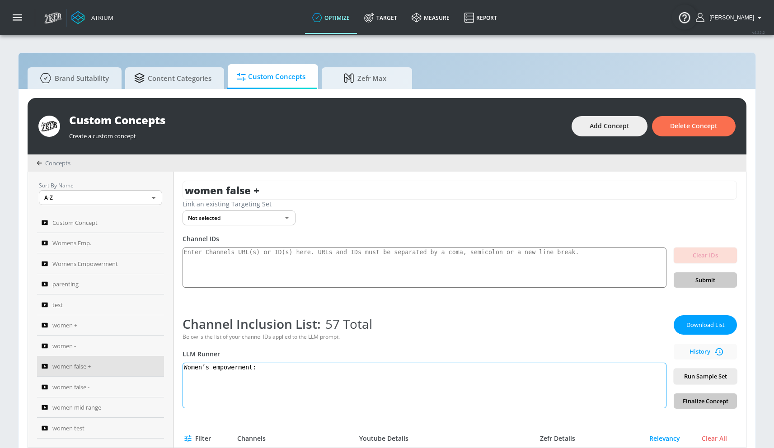
paste textarea "Women’s empowerment can be defined as the promotion of a female’s self worth, a…"
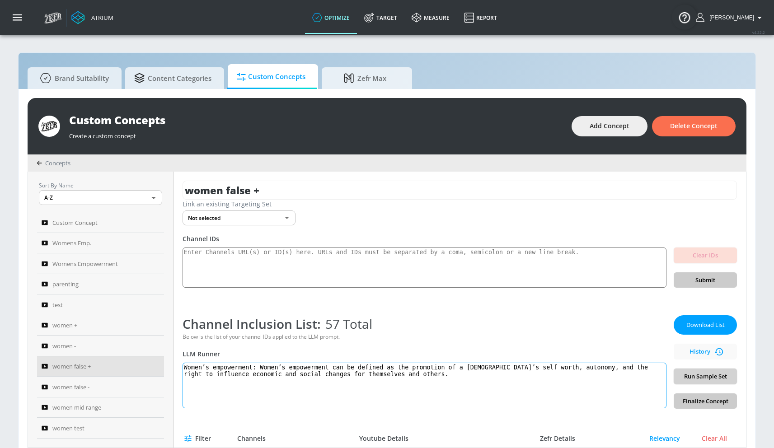
type textarea "Women’s empowerment: Women’s empowerment can be defined as the promotion of a […"
click at [690, 372] on span "Run Sample Set" at bounding box center [705, 377] width 49 height 10
click at [700, 329] on span "Download List" at bounding box center [705, 325] width 45 height 10
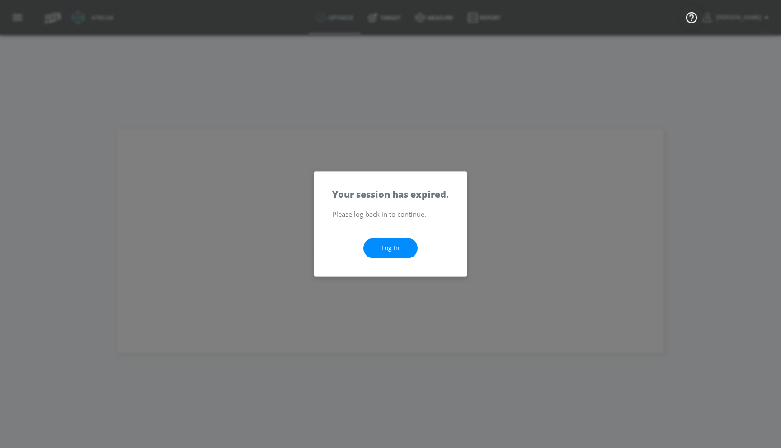
click at [391, 245] on link "Log In" at bounding box center [390, 248] width 54 height 20
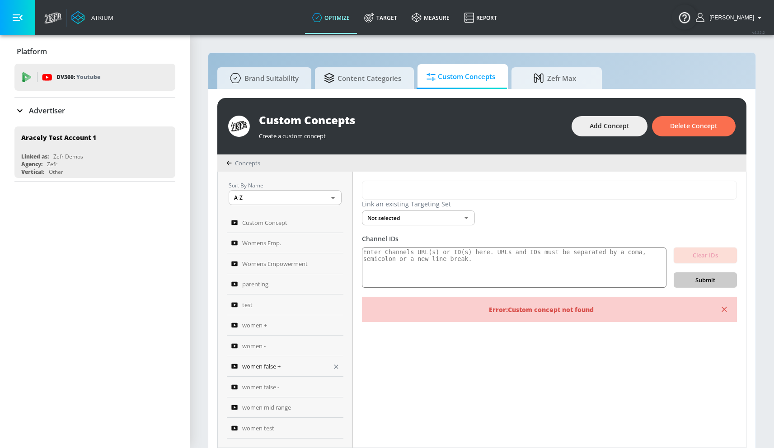
click at [279, 372] on div "women false +" at bounding box center [286, 366] width 110 height 11
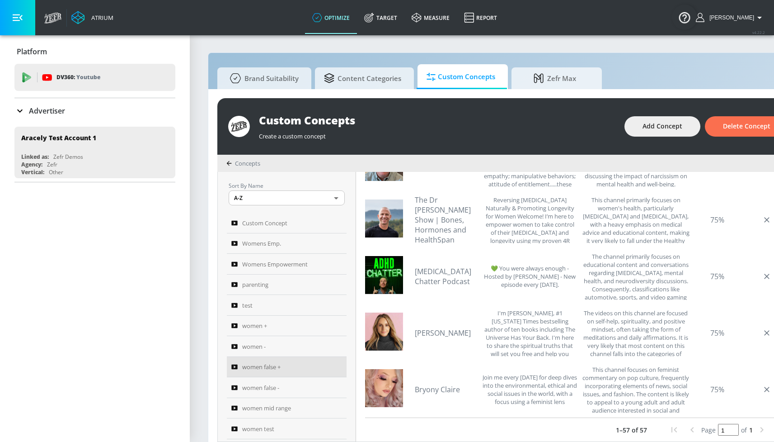
scroll to position [1174, 0]
